Goal: Check status: Check status

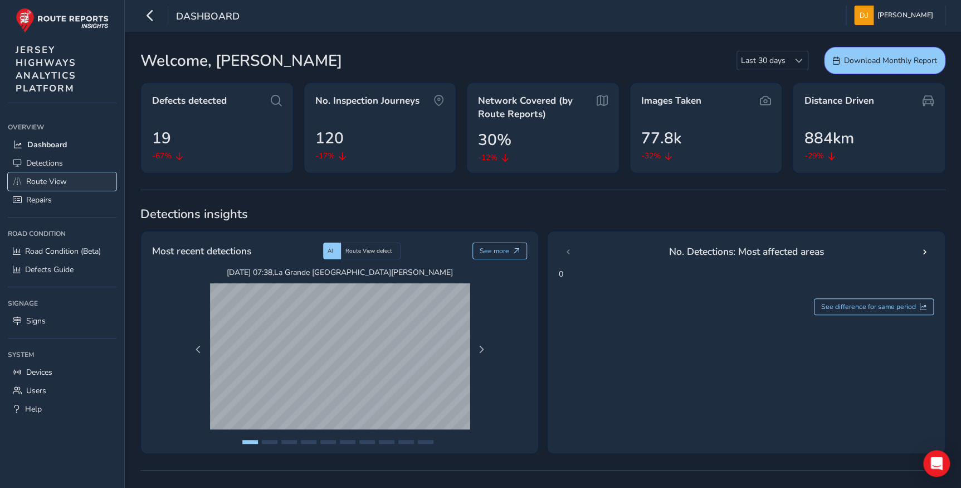
click at [41, 181] on span "Route View" at bounding box center [46, 181] width 41 height 11
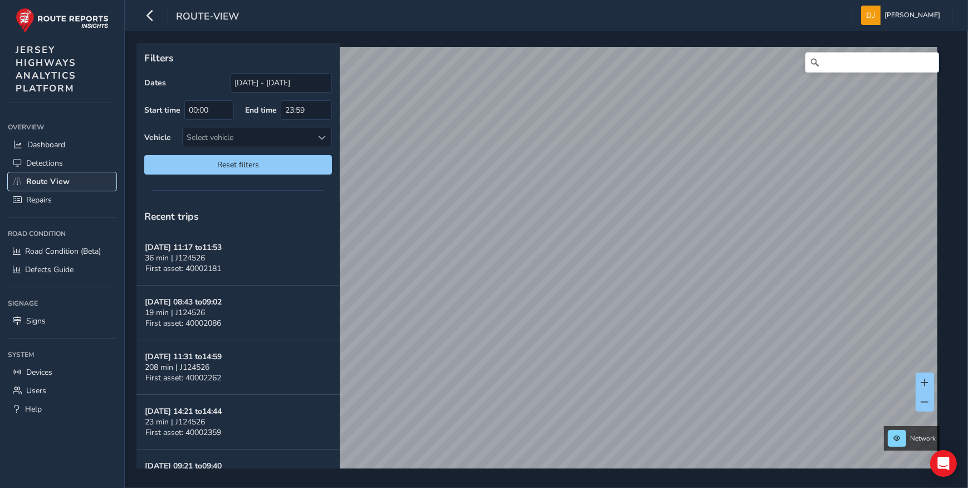
click at [39, 178] on span "Route View" at bounding box center [47, 181] width 43 height 11
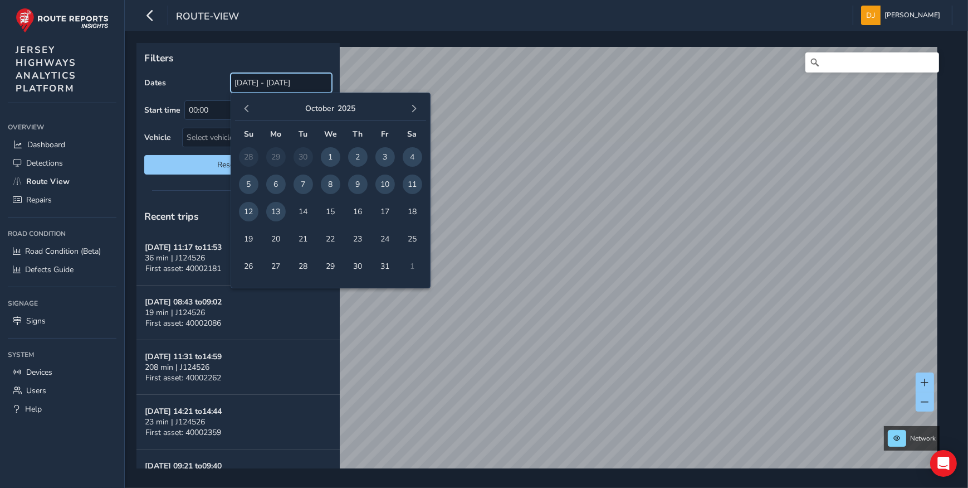
click at [249, 89] on input "[DATE] - [DATE]" at bounding box center [281, 83] width 101 height 20
click at [243, 108] on span "button" at bounding box center [247, 109] width 8 height 8
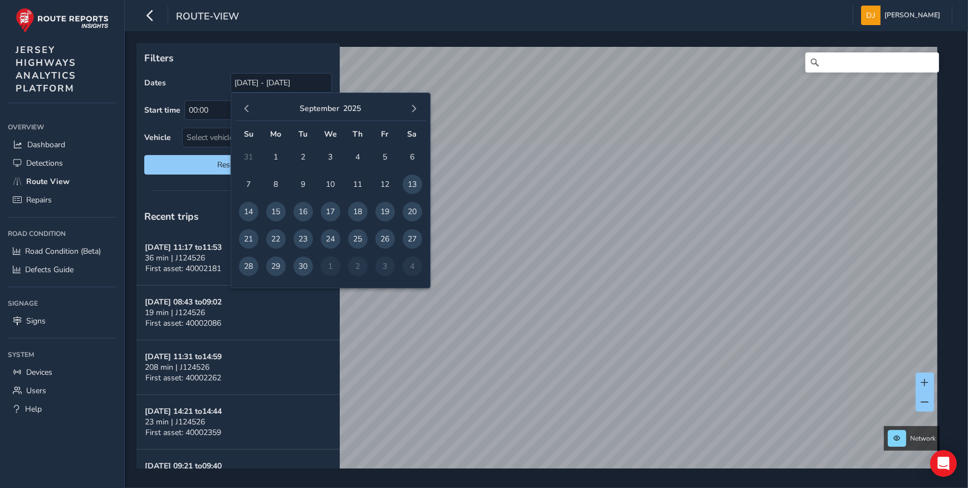
click at [243, 108] on span "button" at bounding box center [247, 109] width 8 height 8
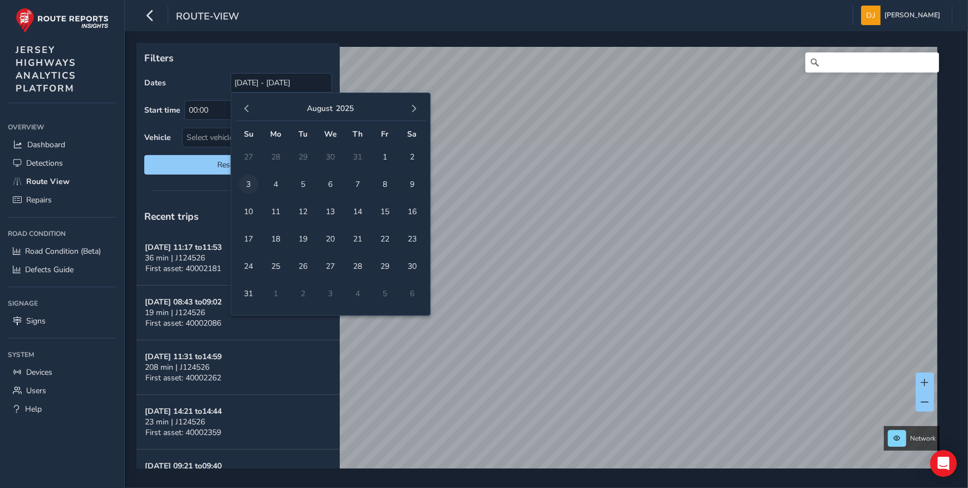
click at [250, 182] on span "3" at bounding box center [249, 184] width 20 height 20
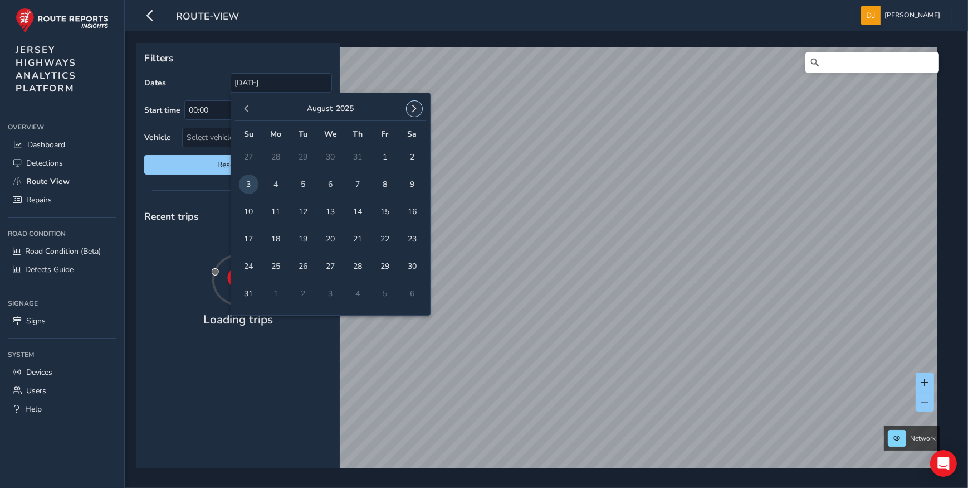
click at [419, 106] on button "button" at bounding box center [415, 109] width 16 height 16
click at [418, 106] on button "button" at bounding box center [415, 109] width 16 height 16
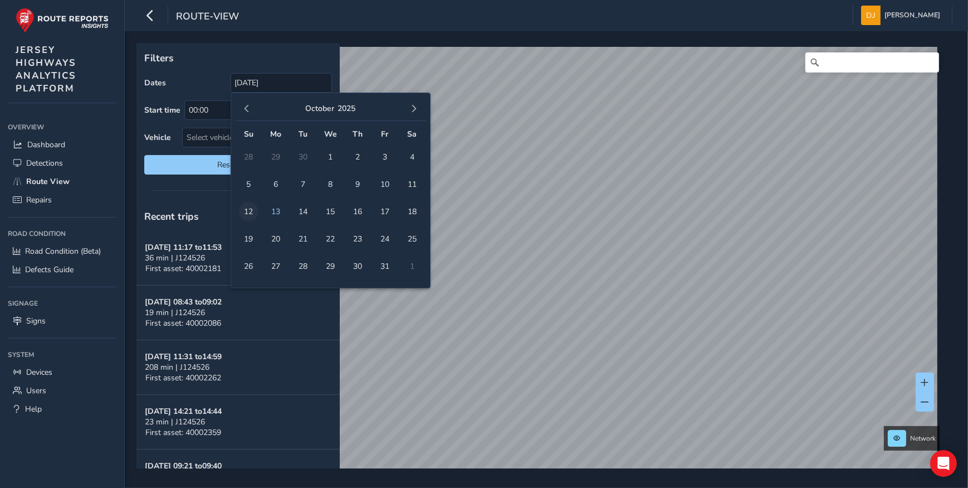
click at [250, 211] on span "12" at bounding box center [249, 212] width 20 height 20
type input "[DATE] - [DATE]"
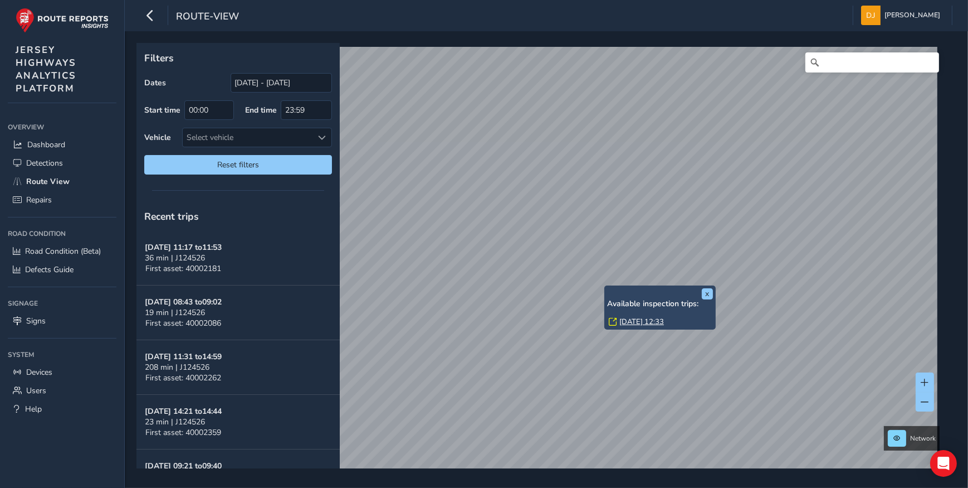
click at [654, 320] on link "[DATE] 12:33" at bounding box center [642, 322] width 45 height 10
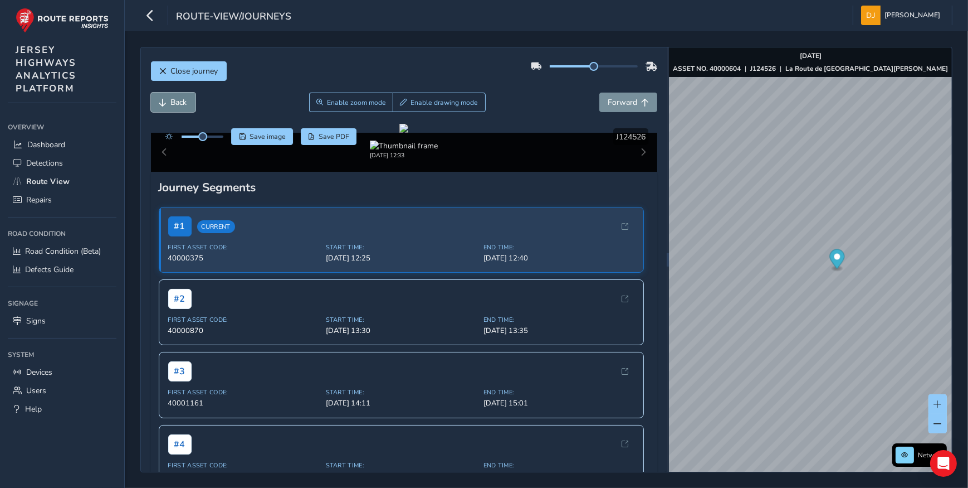
click at [167, 105] on button "Back" at bounding box center [173, 103] width 45 height 20
click at [168, 105] on button "Back" at bounding box center [173, 103] width 45 height 20
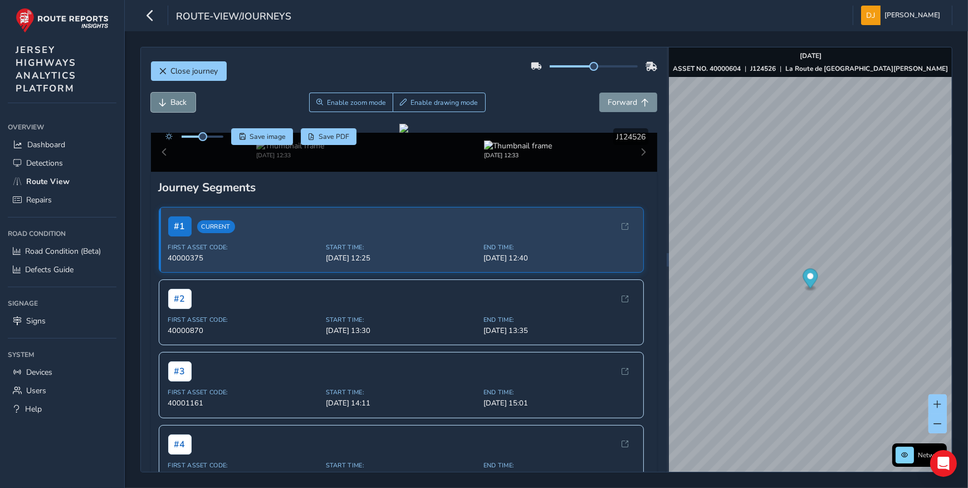
click at [168, 105] on button "Back" at bounding box center [173, 103] width 45 height 20
click at [169, 105] on button "Back" at bounding box center [173, 103] width 45 height 20
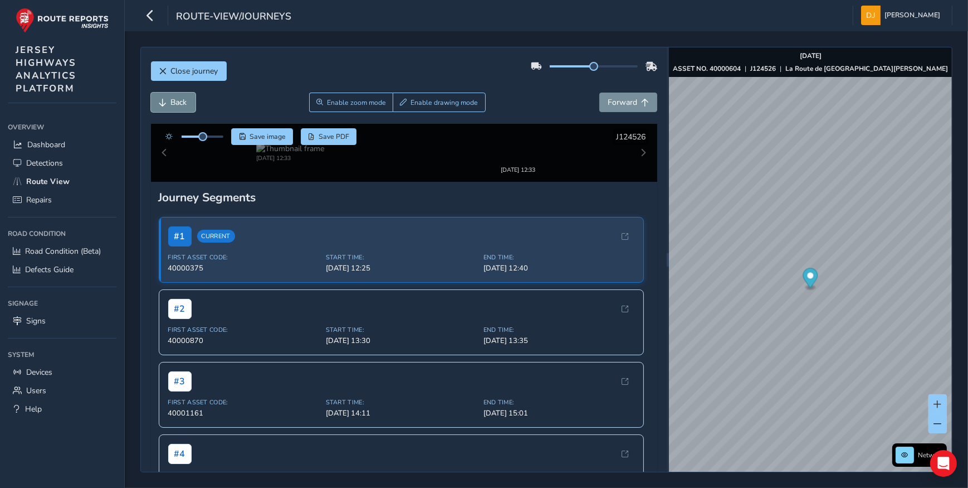
click at [169, 105] on button "Back" at bounding box center [173, 103] width 45 height 20
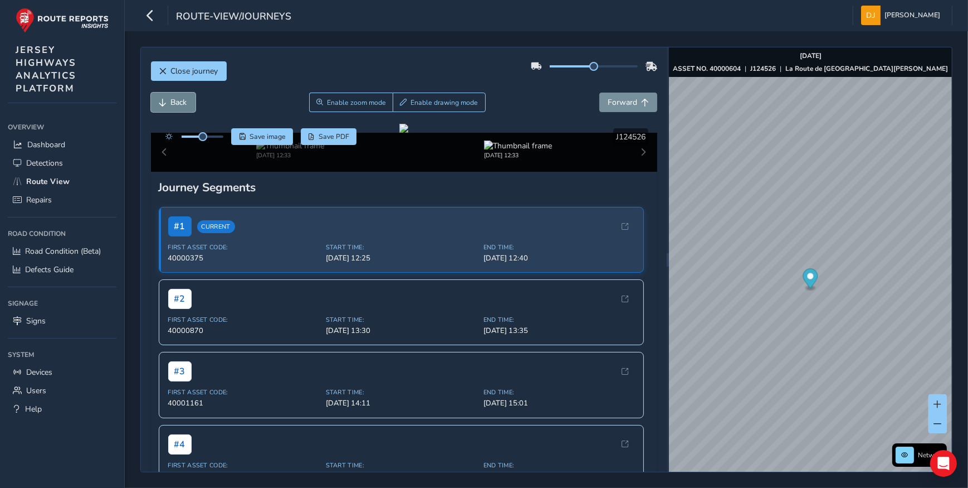
click at [169, 105] on button "Back" at bounding box center [173, 103] width 45 height 20
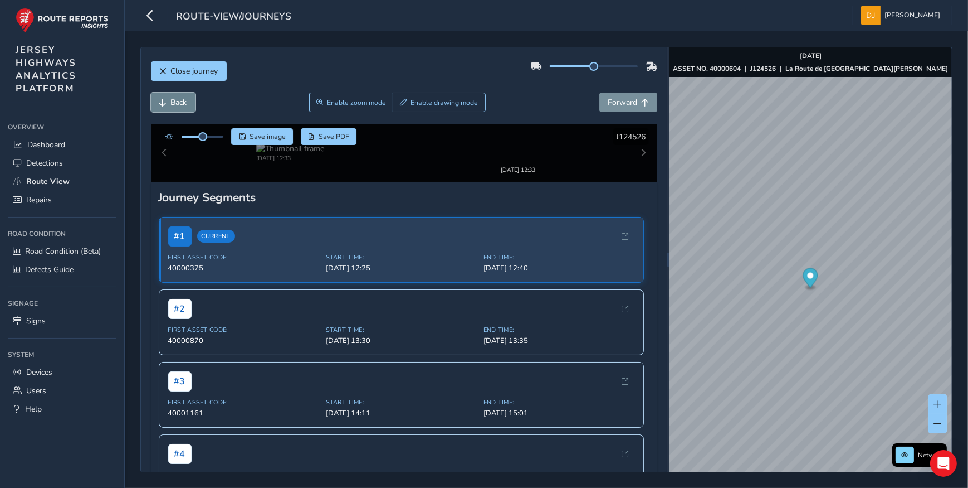
click at [169, 105] on button "Back" at bounding box center [173, 103] width 45 height 20
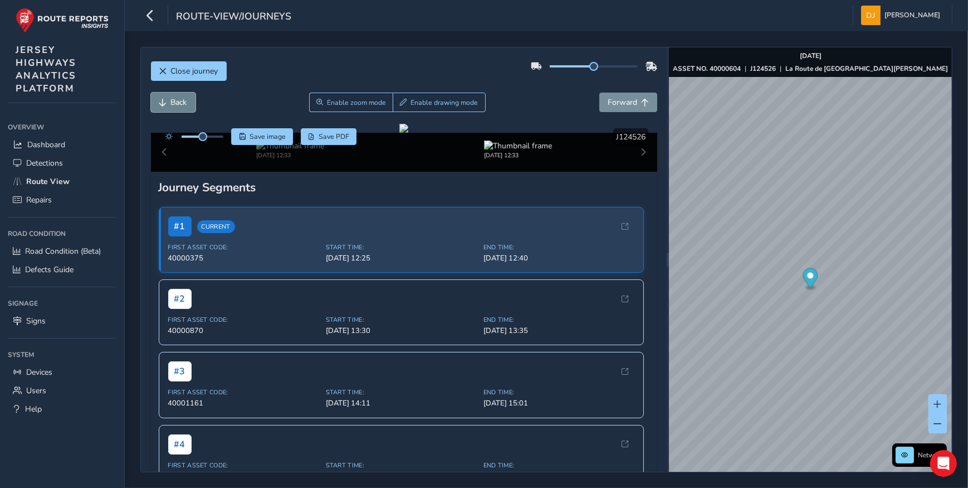
click at [169, 106] on button "Back" at bounding box center [173, 103] width 45 height 20
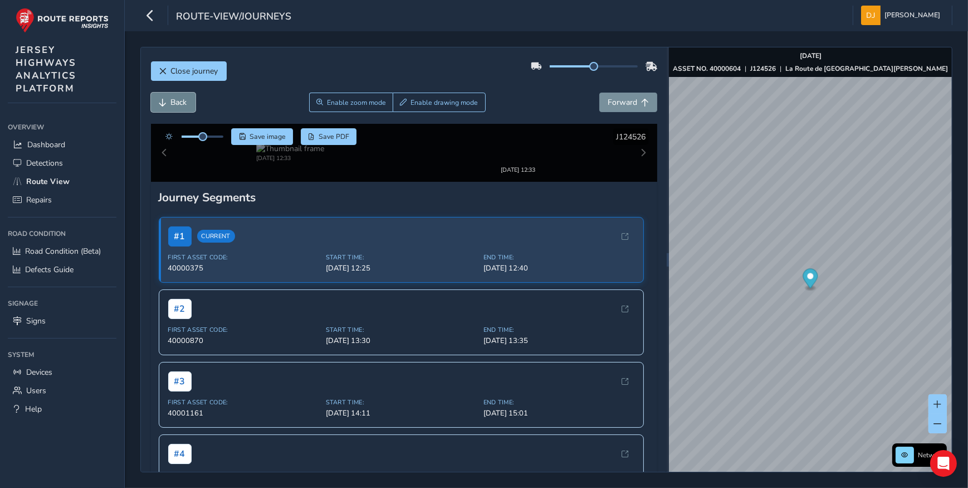
click at [169, 106] on button "Back" at bounding box center [173, 103] width 45 height 20
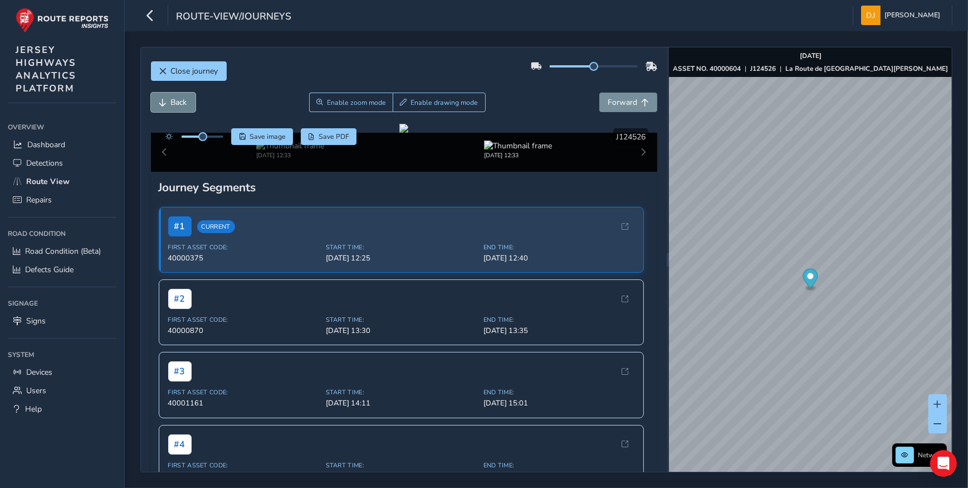
click at [169, 106] on button "Back" at bounding box center [173, 103] width 45 height 20
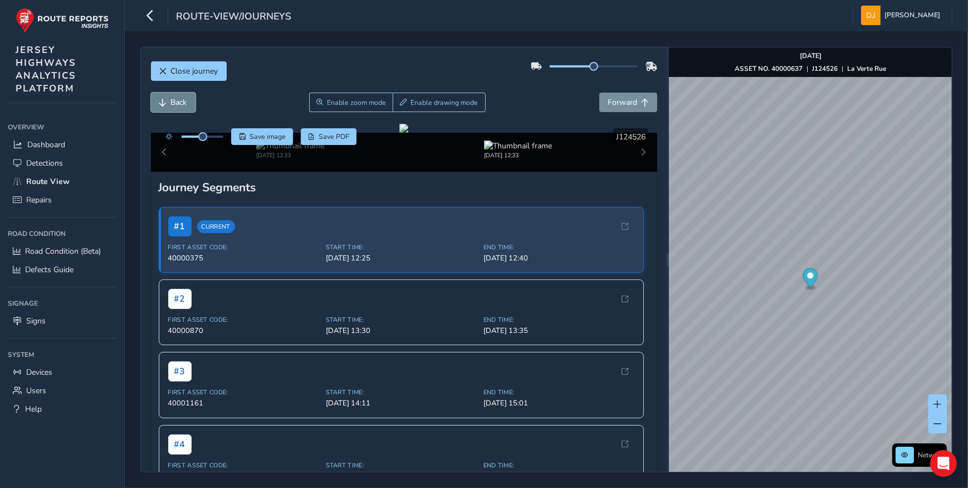
click at [169, 106] on button "Back" at bounding box center [173, 103] width 45 height 20
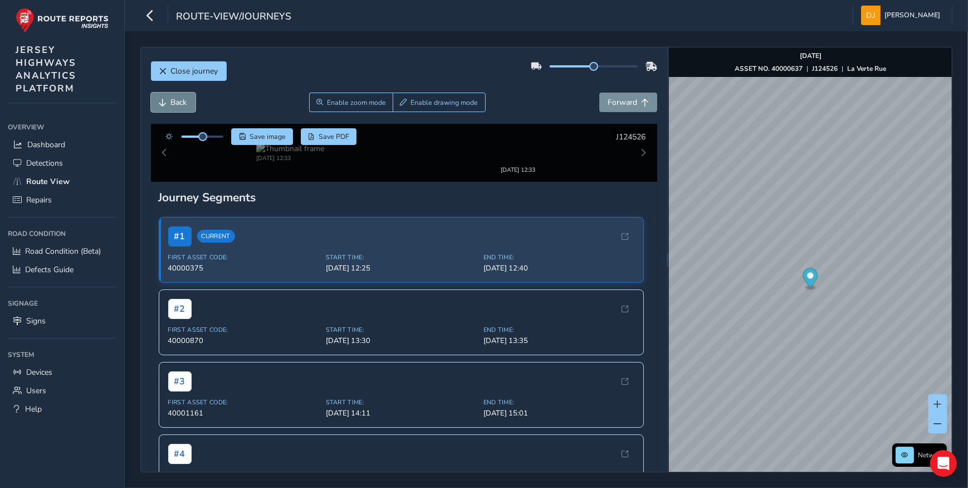
click at [169, 106] on button "Back" at bounding box center [173, 103] width 45 height 20
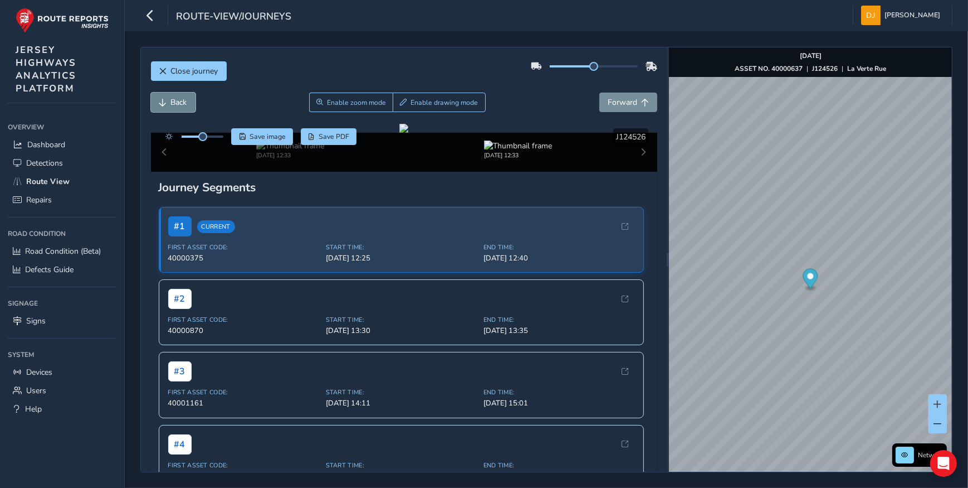
click at [169, 106] on button "Back" at bounding box center [173, 103] width 45 height 20
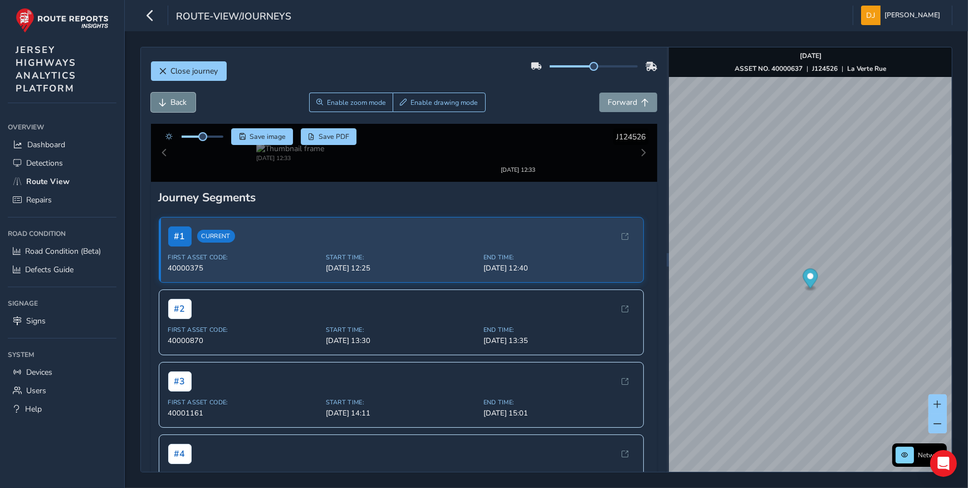
click at [169, 106] on button "Back" at bounding box center [173, 103] width 45 height 20
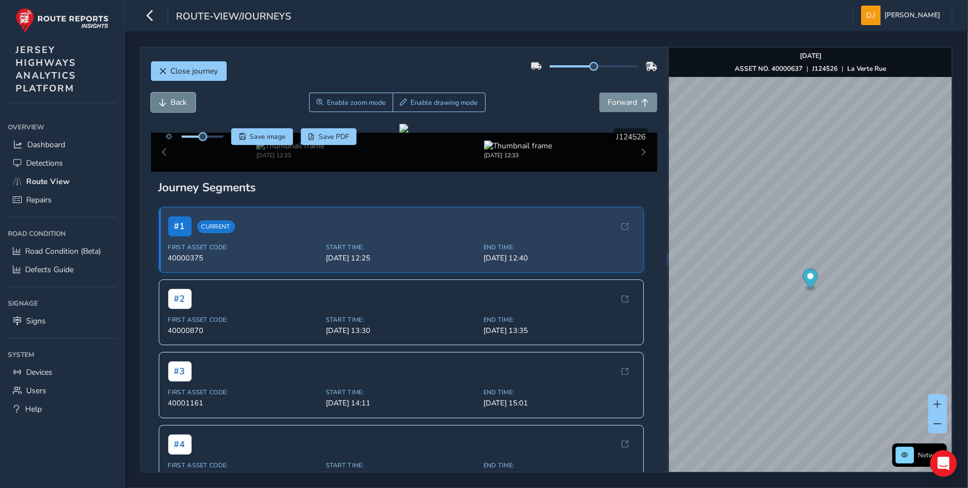
click at [169, 106] on button "Back" at bounding box center [173, 103] width 45 height 20
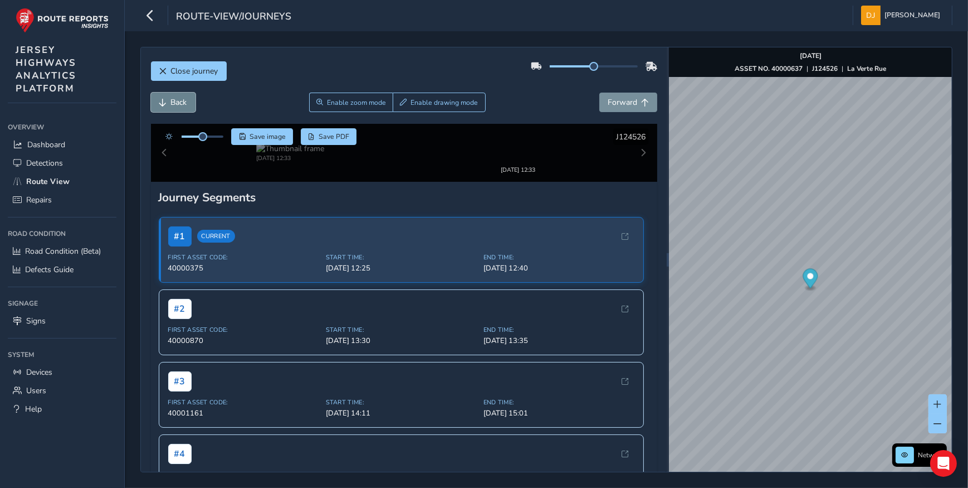
click at [169, 106] on button "Back" at bounding box center [173, 103] width 45 height 20
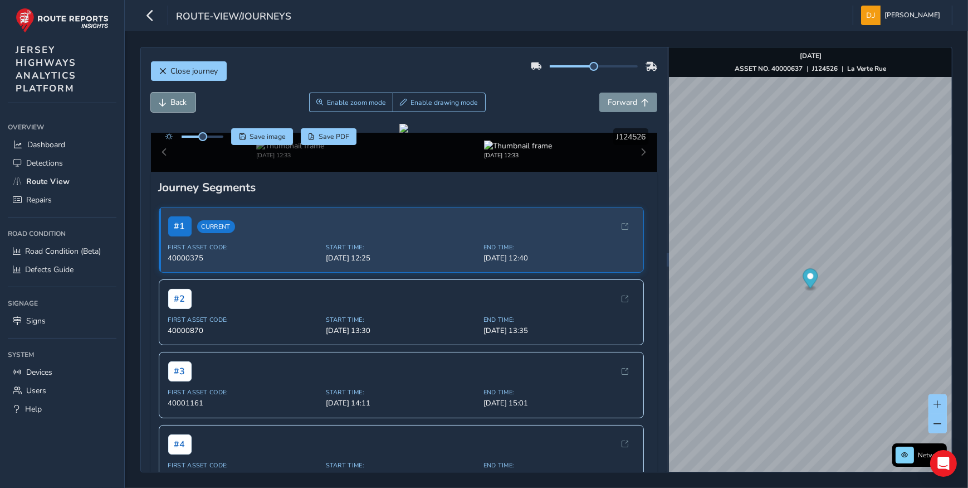
click at [169, 106] on button "Back" at bounding box center [173, 103] width 45 height 20
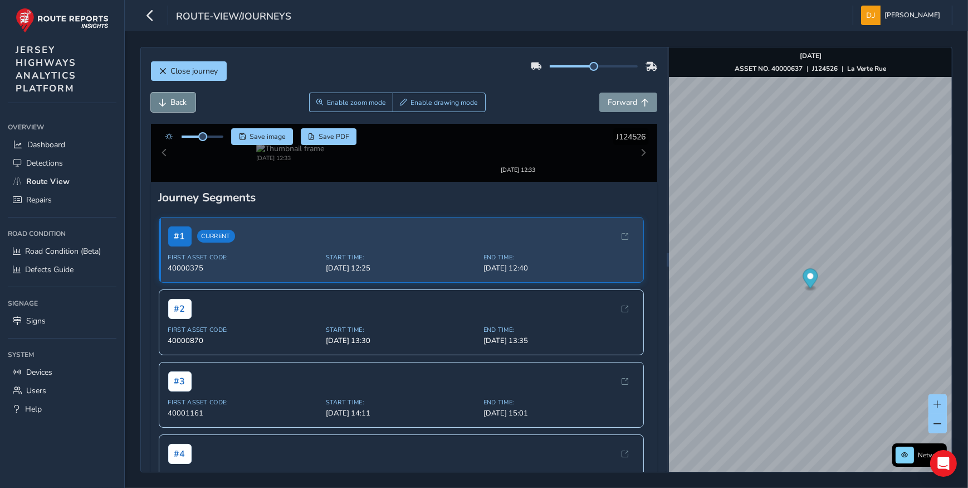
click at [169, 106] on button "Back" at bounding box center [173, 103] width 45 height 20
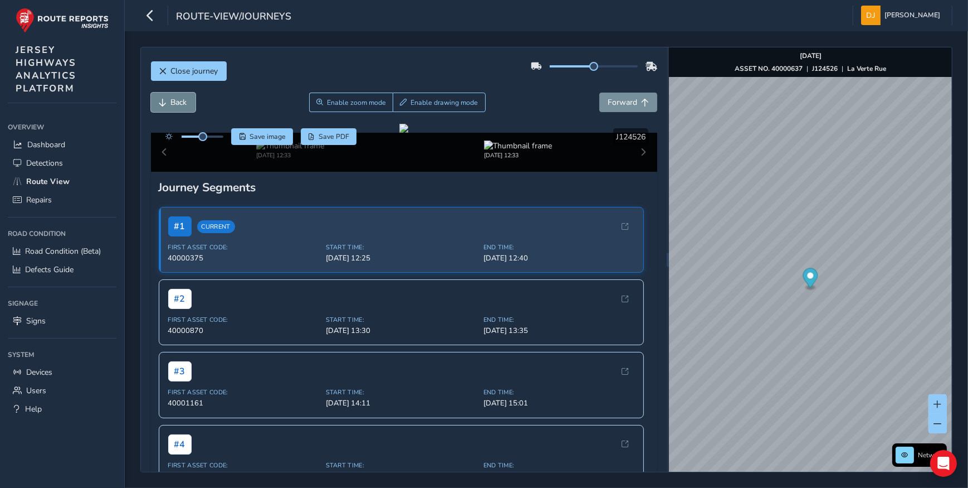
click at [169, 106] on button "Back" at bounding box center [173, 103] width 45 height 20
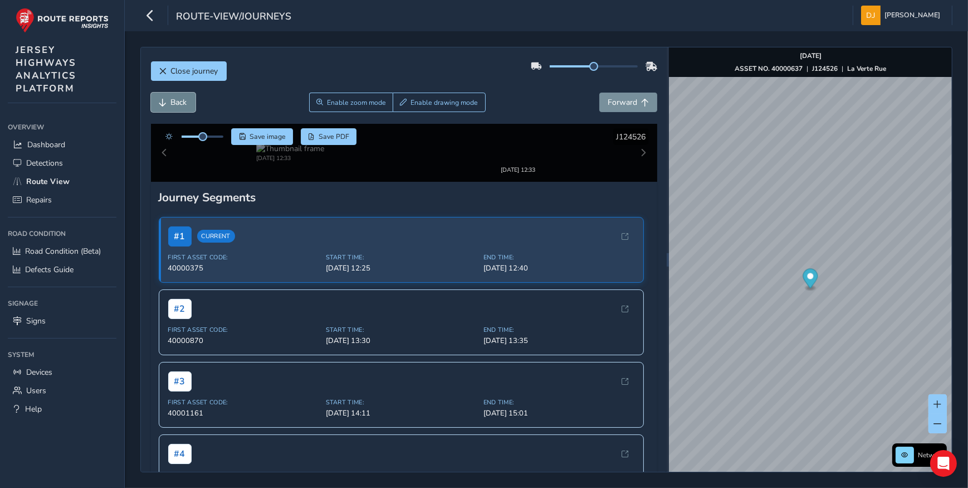
click at [169, 106] on button "Back" at bounding box center [173, 103] width 45 height 20
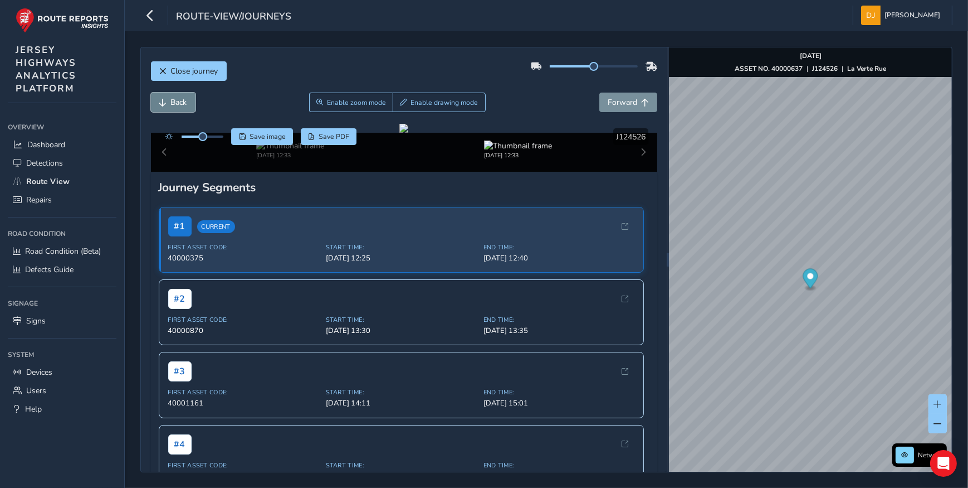
click at [169, 106] on button "Back" at bounding box center [173, 103] width 45 height 20
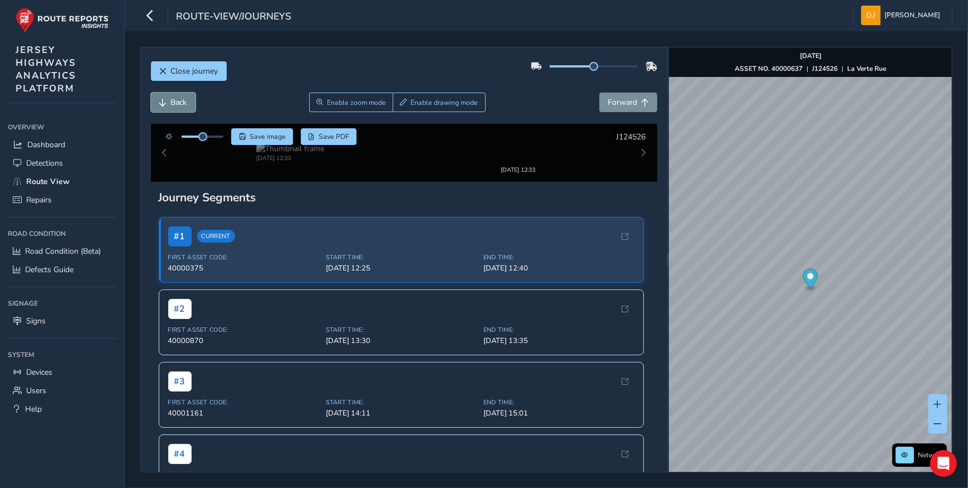
click at [169, 106] on button "Back" at bounding box center [173, 103] width 45 height 20
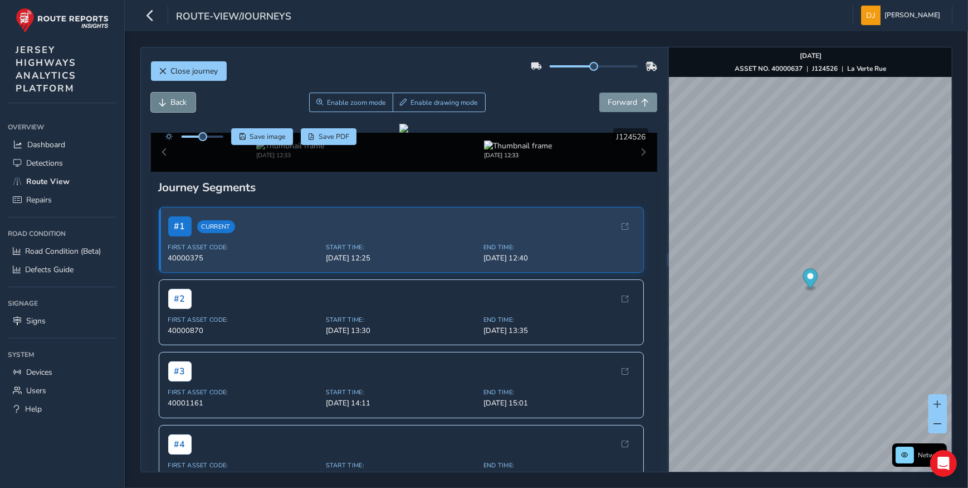
click at [169, 106] on button "Back" at bounding box center [173, 103] width 45 height 20
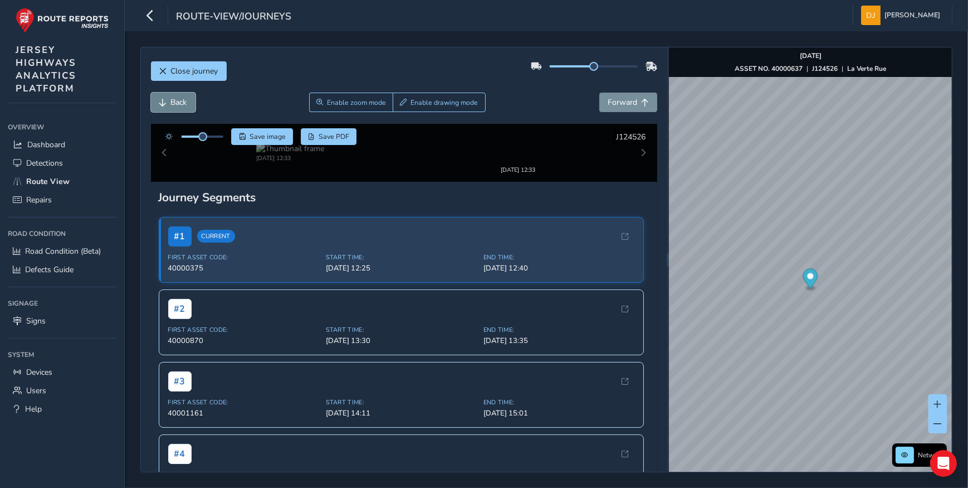
click at [169, 106] on button "Back" at bounding box center [173, 103] width 45 height 20
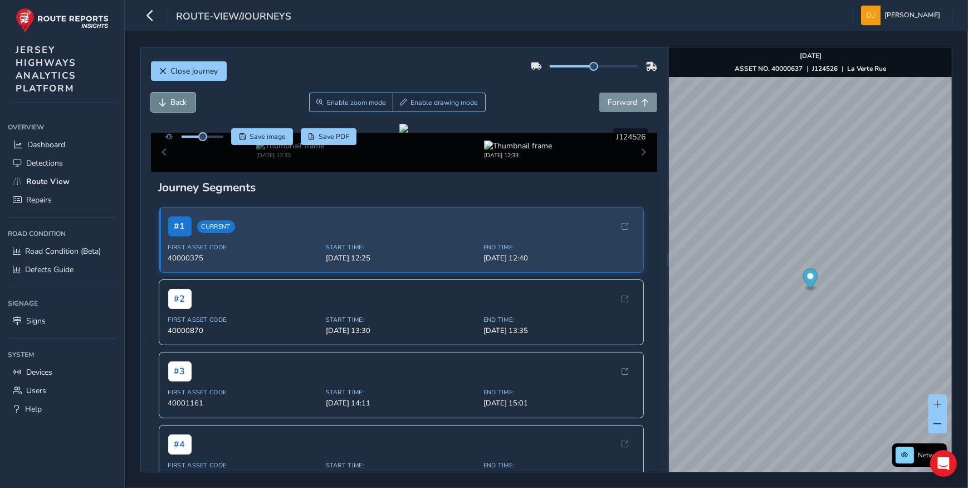
click at [169, 106] on button "Back" at bounding box center [173, 103] width 45 height 20
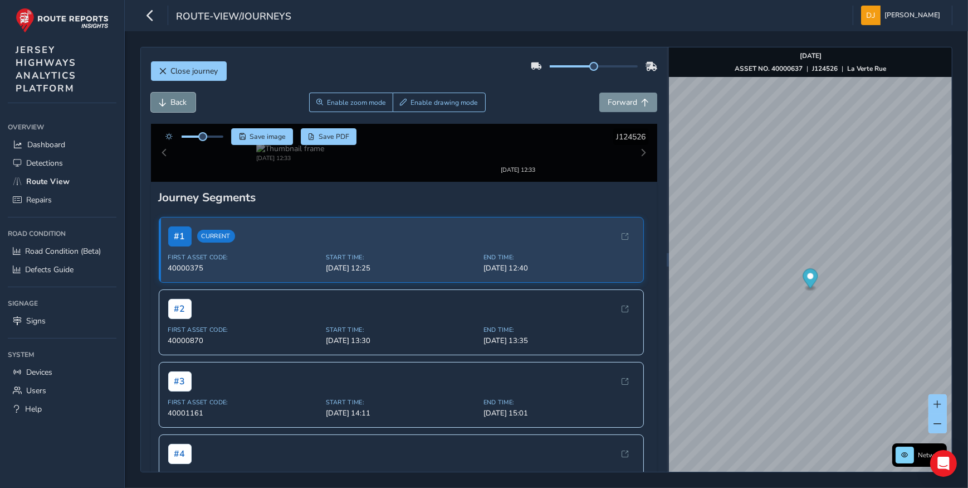
click at [169, 106] on button "Back" at bounding box center [173, 103] width 45 height 20
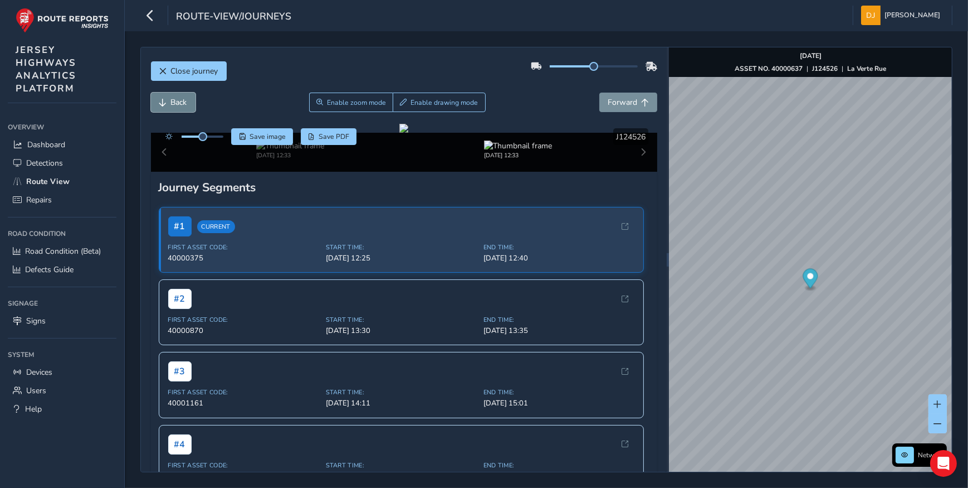
click at [169, 106] on button "Back" at bounding box center [173, 103] width 45 height 20
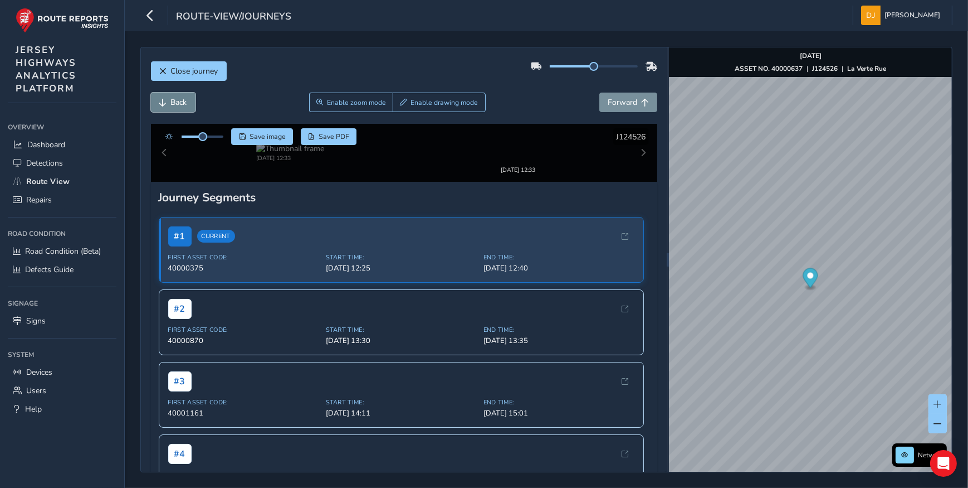
click at [169, 106] on button "Back" at bounding box center [173, 103] width 45 height 20
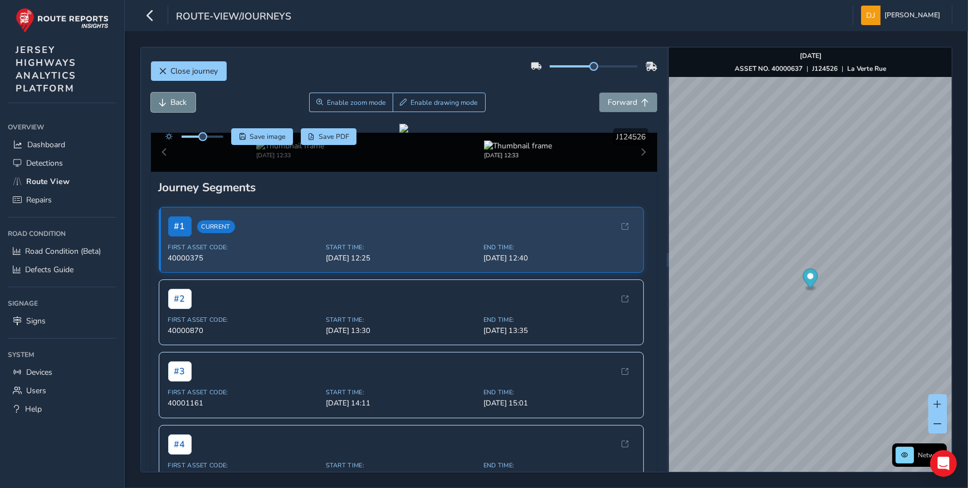
click at [169, 106] on button "Back" at bounding box center [173, 103] width 45 height 20
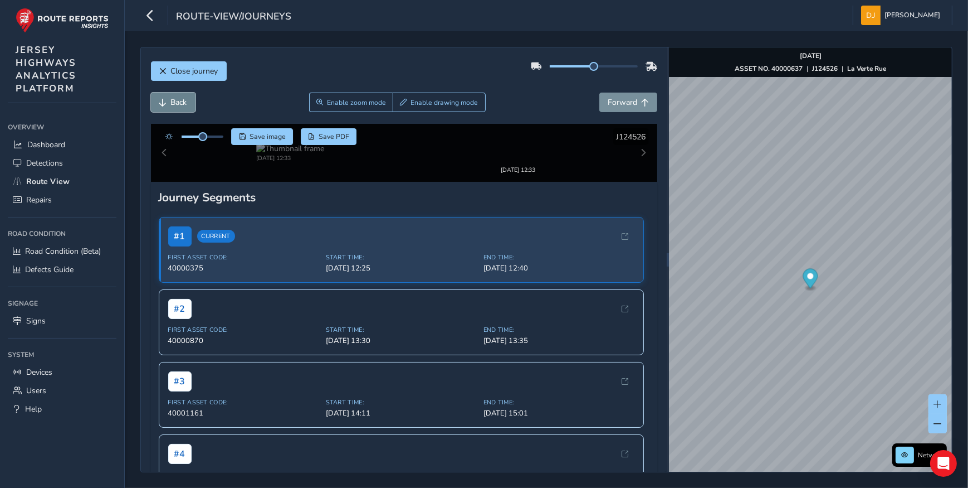
click at [169, 106] on button "Back" at bounding box center [173, 103] width 45 height 20
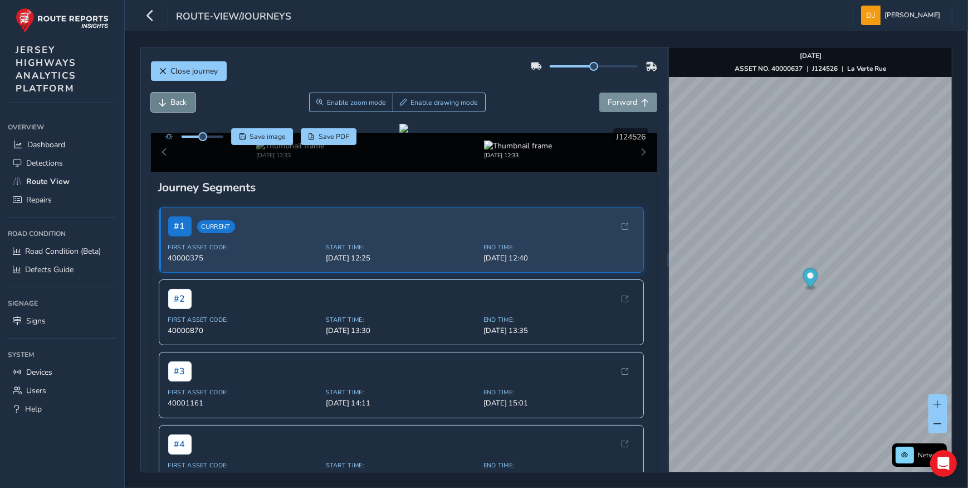
click at [169, 106] on button "Back" at bounding box center [173, 103] width 45 height 20
click at [170, 106] on button "Back" at bounding box center [173, 103] width 45 height 20
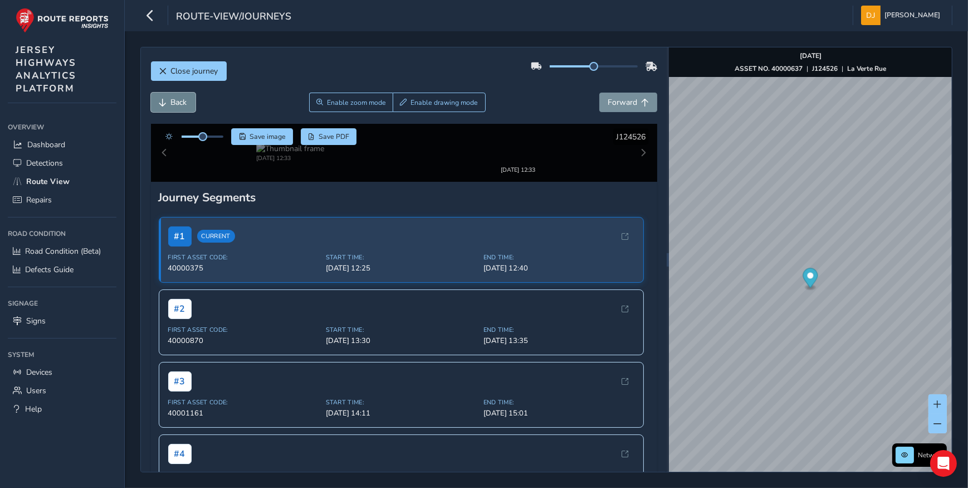
click at [171, 104] on span "Back" at bounding box center [179, 102] width 16 height 11
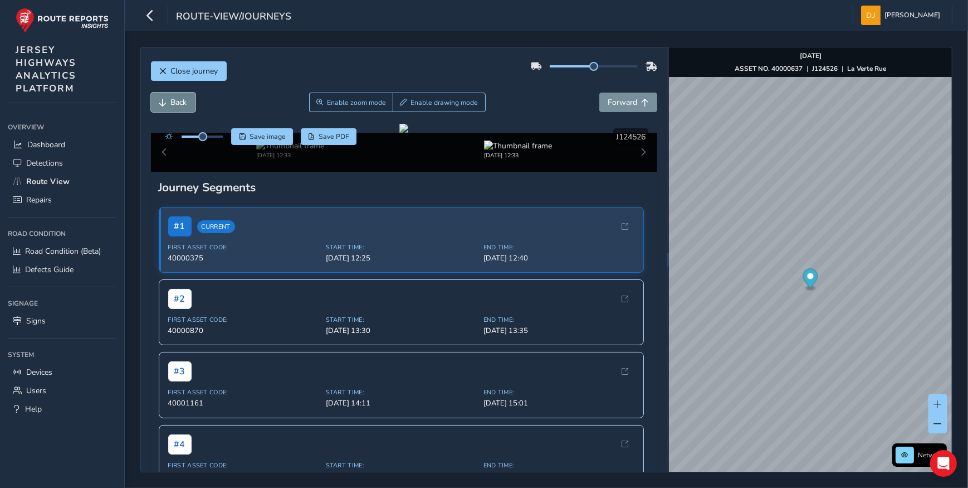
click at [171, 104] on span "Back" at bounding box center [179, 102] width 16 height 11
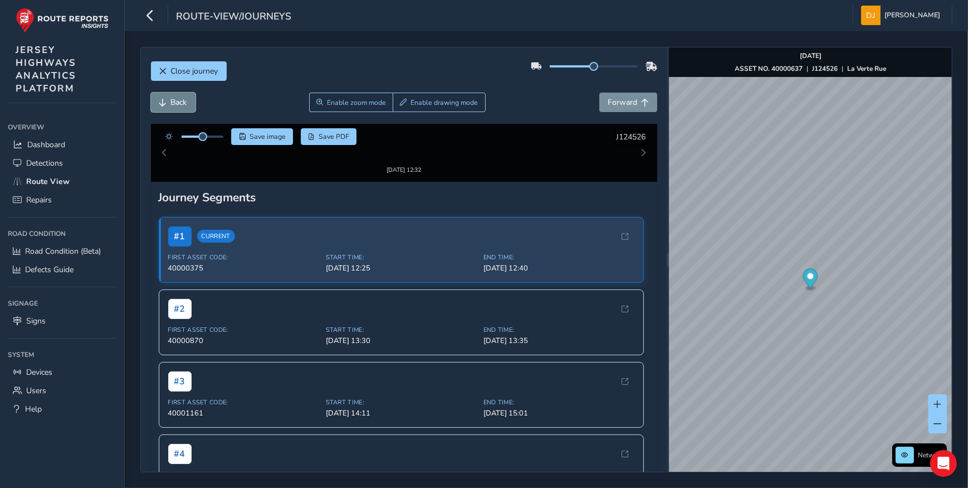
click at [171, 104] on span "Back" at bounding box center [179, 102] width 16 height 11
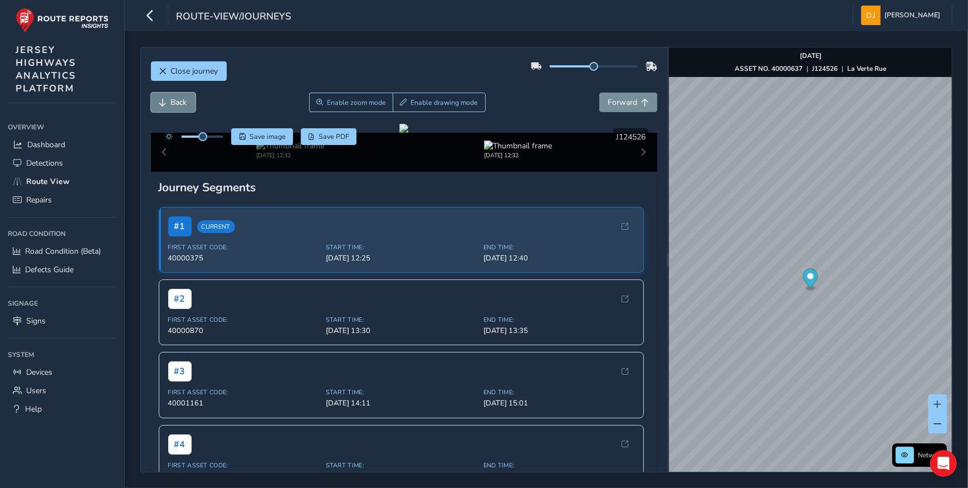
click at [171, 104] on span "Back" at bounding box center [179, 102] width 16 height 11
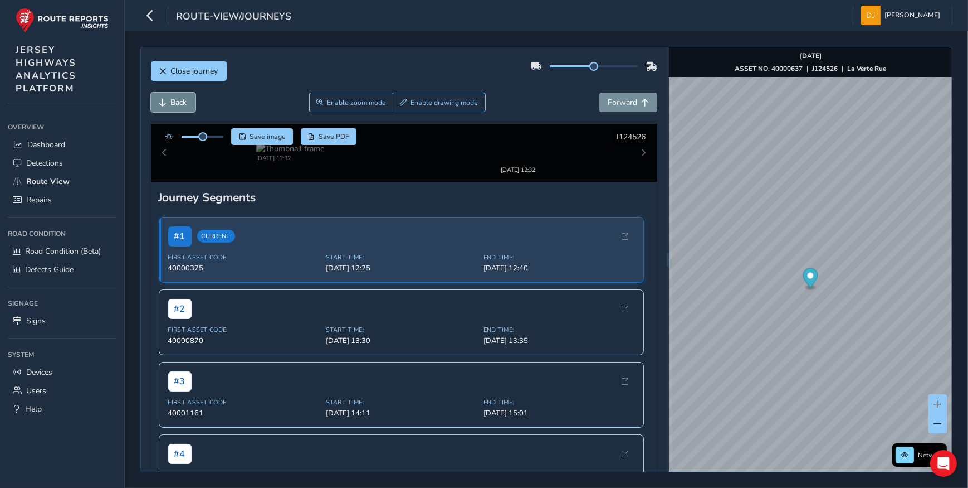
click at [171, 104] on span "Back" at bounding box center [179, 102] width 16 height 11
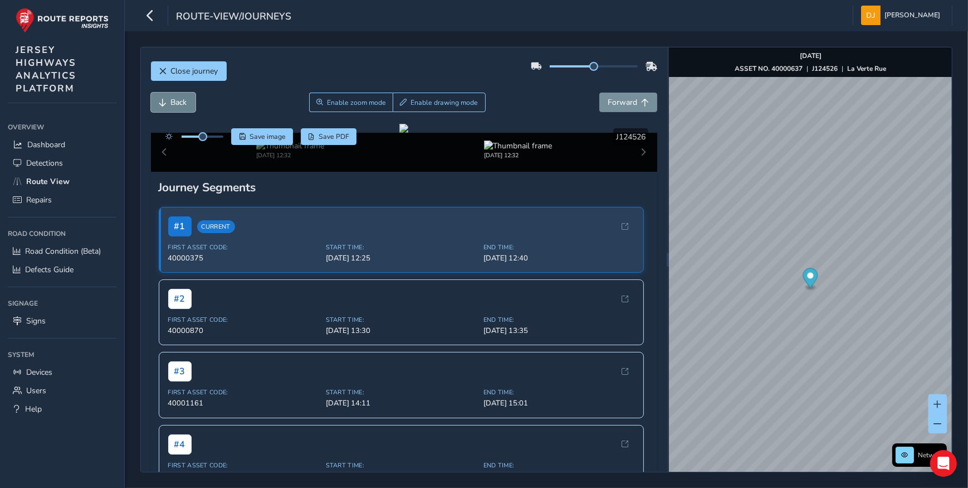
click at [171, 104] on span "Back" at bounding box center [179, 102] width 16 height 11
click at [629, 106] on span "Forward" at bounding box center [623, 102] width 30 height 11
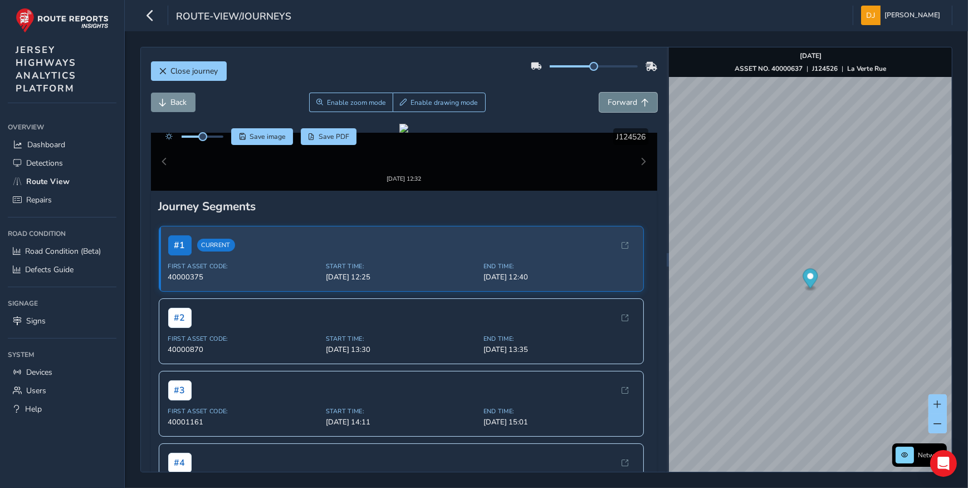
click at [630, 107] on button "Forward" at bounding box center [629, 103] width 58 height 20
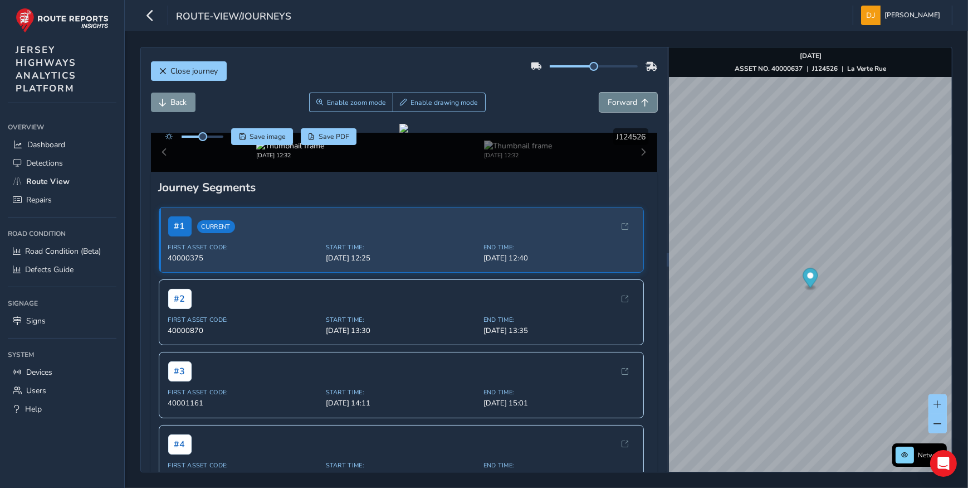
click at [630, 109] on button "Forward" at bounding box center [629, 103] width 58 height 20
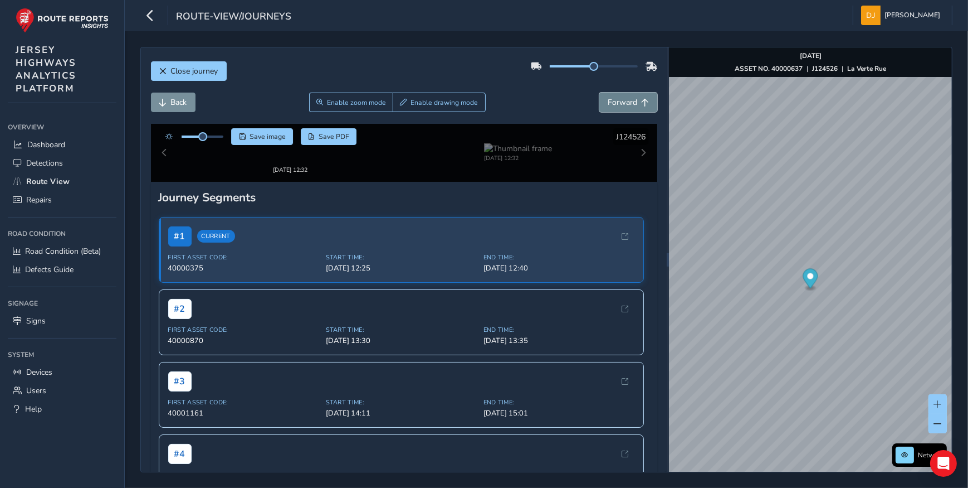
click at [630, 109] on button "Forward" at bounding box center [629, 103] width 58 height 20
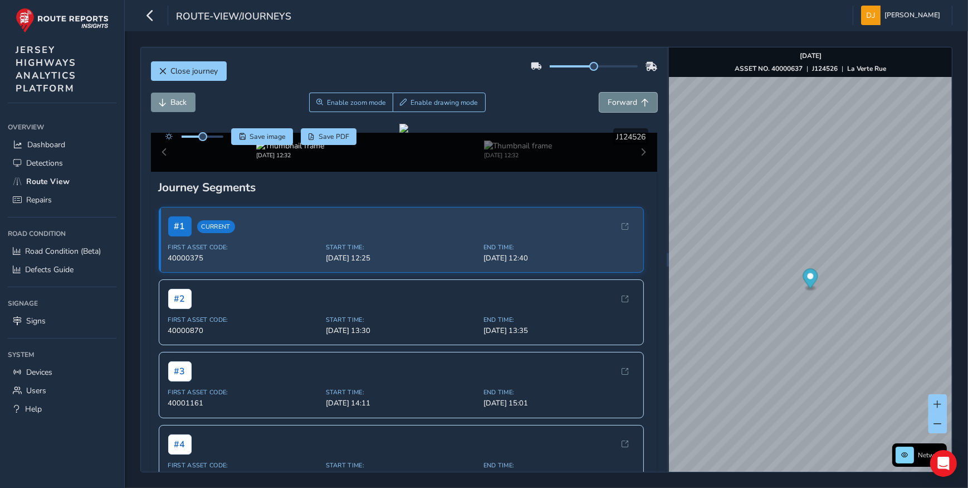
click at [630, 109] on button "Forward" at bounding box center [629, 103] width 58 height 20
click at [162, 105] on span "Back" at bounding box center [163, 103] width 8 height 8
click at [322, 134] on span "Save PDF" at bounding box center [334, 136] width 31 height 9
click at [619, 102] on span "Forward" at bounding box center [623, 102] width 30 height 11
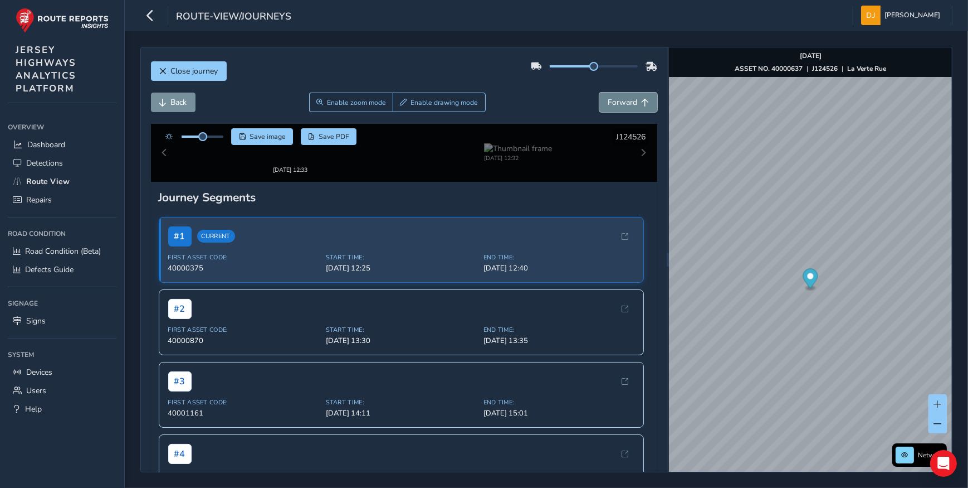
click at [619, 102] on span "Forward" at bounding box center [623, 102] width 30 height 11
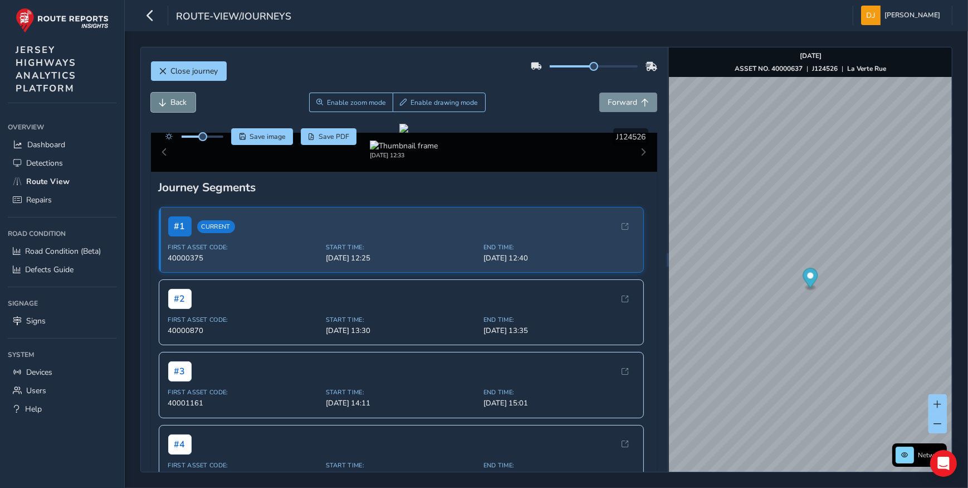
click at [159, 104] on span "Back" at bounding box center [163, 103] width 8 height 8
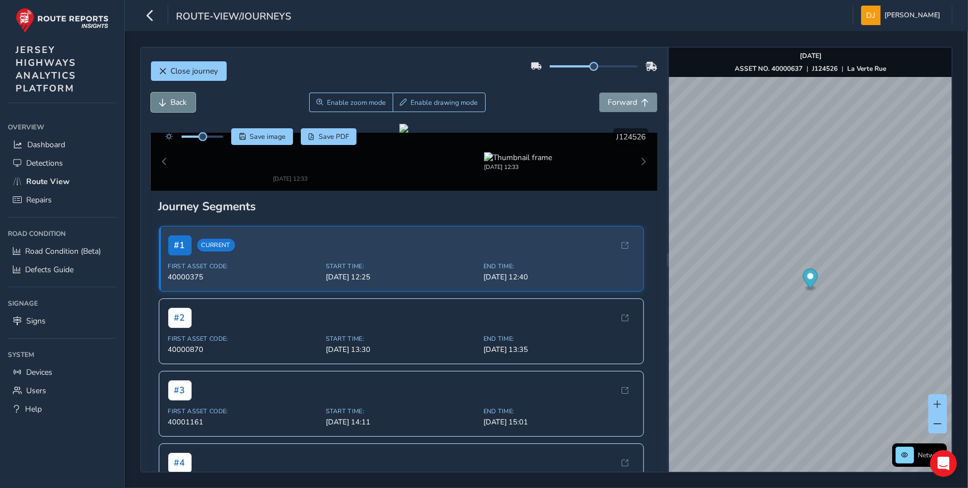
click at [159, 104] on span "Back" at bounding box center [163, 103] width 8 height 8
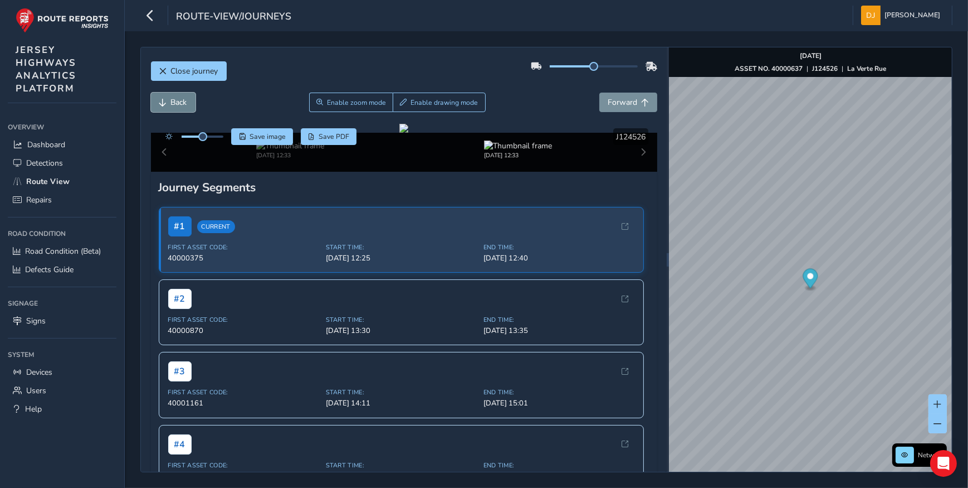
click at [159, 106] on span "Back" at bounding box center [163, 103] width 8 height 8
click at [622, 106] on span "Forward" at bounding box center [623, 102] width 30 height 11
click at [164, 100] on span "Back" at bounding box center [163, 103] width 8 height 8
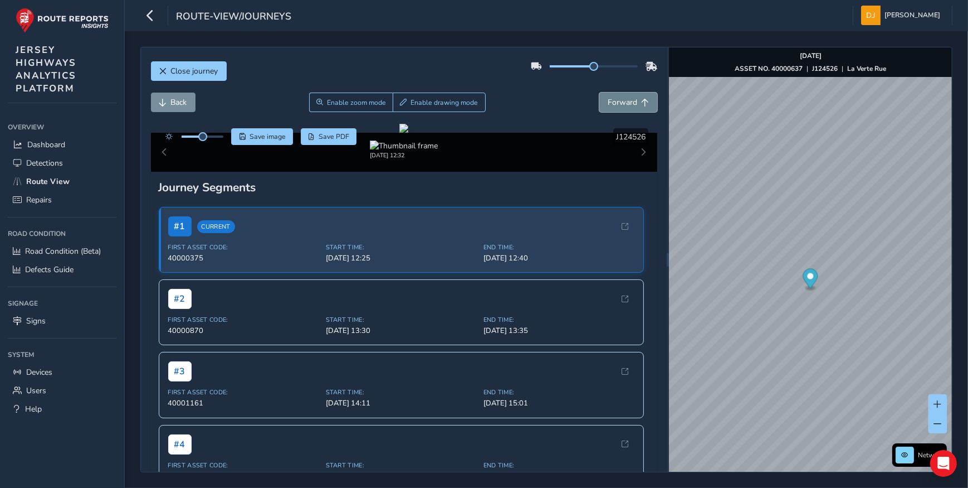
click at [600, 106] on button "Forward" at bounding box center [629, 103] width 58 height 20
click at [600, 105] on button "Forward" at bounding box center [629, 103] width 58 height 20
click at [178, 105] on span "Back" at bounding box center [179, 102] width 16 height 11
